Goal: Check status: Check status

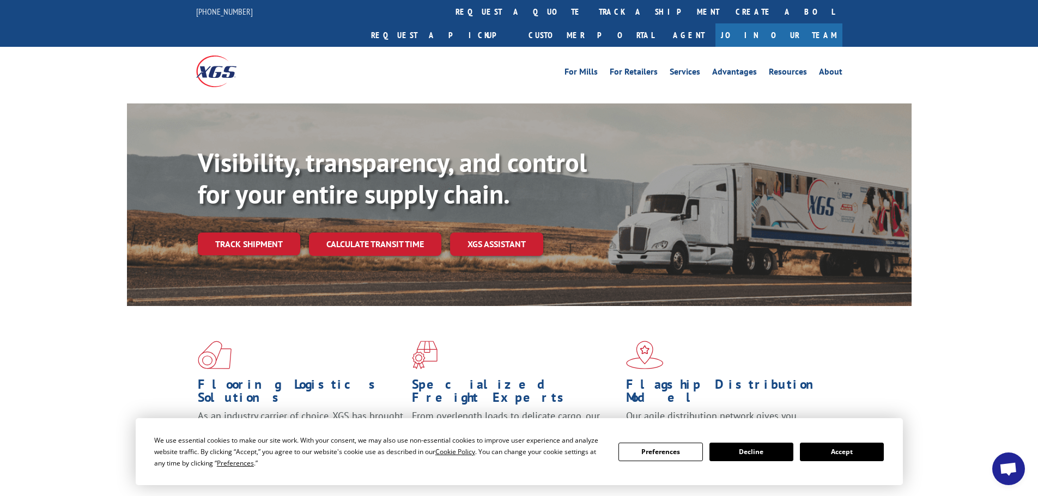
click at [834, 456] on button "Accept" at bounding box center [842, 452] width 84 height 19
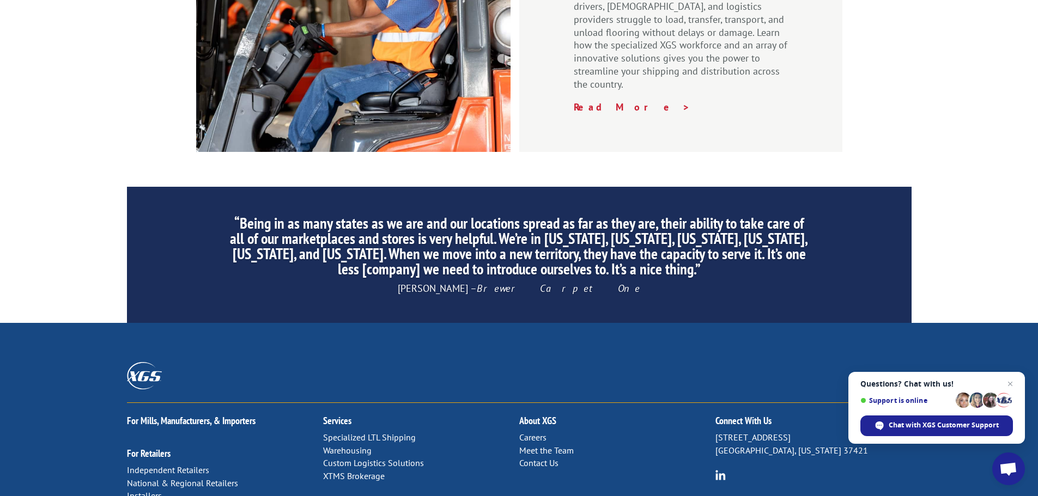
scroll to position [1635, 0]
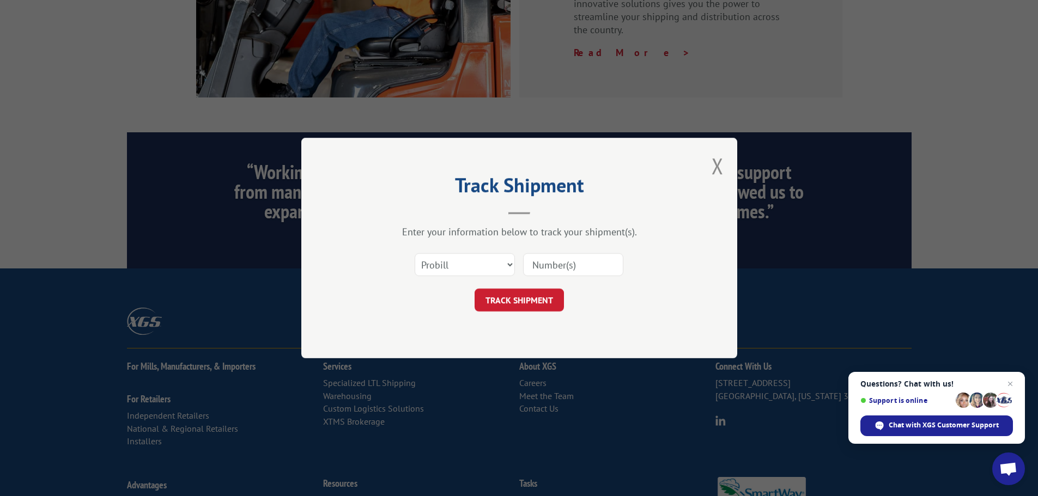
click at [559, 263] on input at bounding box center [573, 264] width 100 height 23
paste input "17604598"
type input "17604598"
click at [518, 302] on button "TRACK SHIPMENT" at bounding box center [519, 300] width 89 height 23
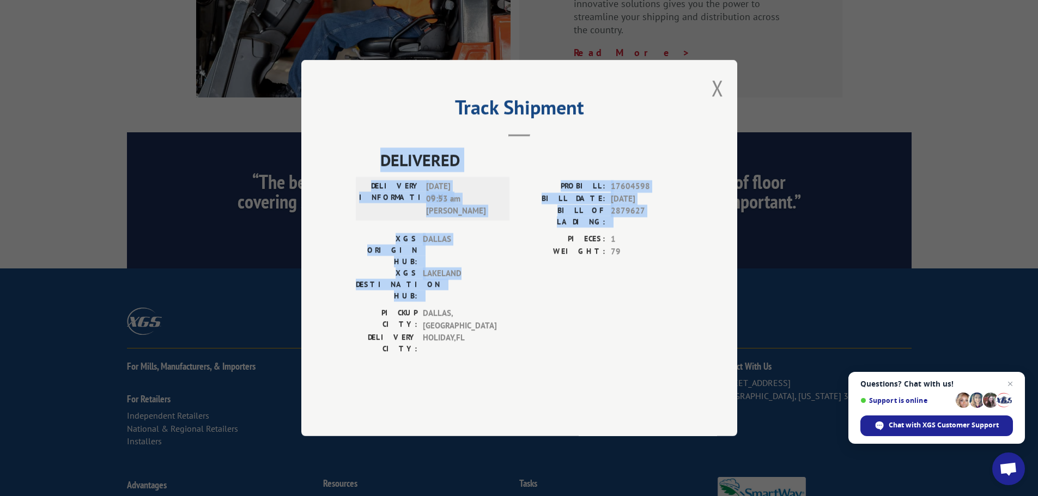
drag, startPoint x: 382, startPoint y: 189, endPoint x: 494, endPoint y: 292, distance: 152.3
click at [494, 292] on div "DELIVERED DELIVERY INFORMATION: [DATE] 09:53 am [PERSON_NAME]: 17604598 BILL DA…" at bounding box center [519, 254] width 327 height 213
click at [494, 292] on span "LAKELAND" at bounding box center [460, 285] width 74 height 34
